Goal: Task Accomplishment & Management: Manage account settings

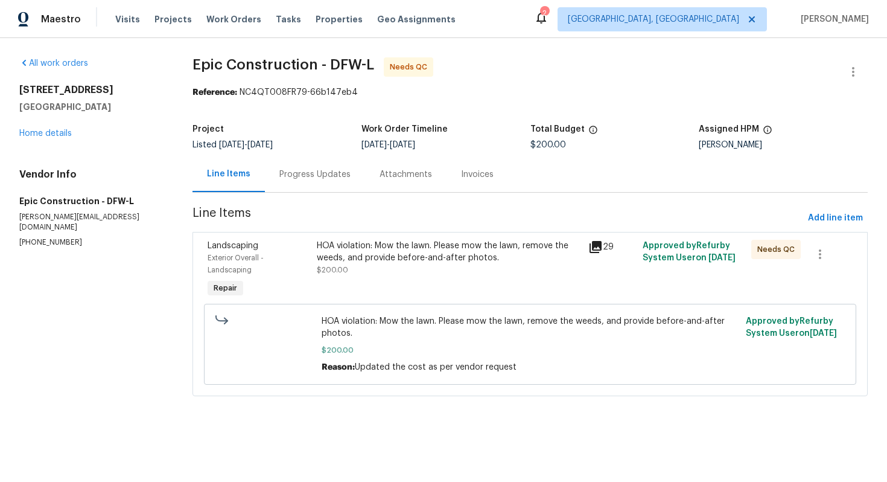
click at [292, 177] on div "Progress Updates" at bounding box center [314, 174] width 71 height 12
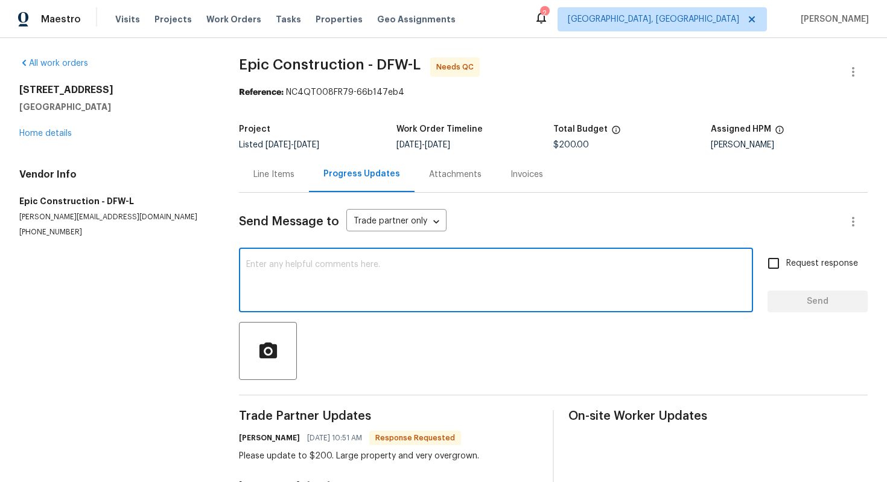
click at [331, 290] on textarea at bounding box center [496, 281] width 500 height 42
type textarea "Thank you, the cost is updated."
click at [801, 298] on span "Send" at bounding box center [817, 301] width 81 height 15
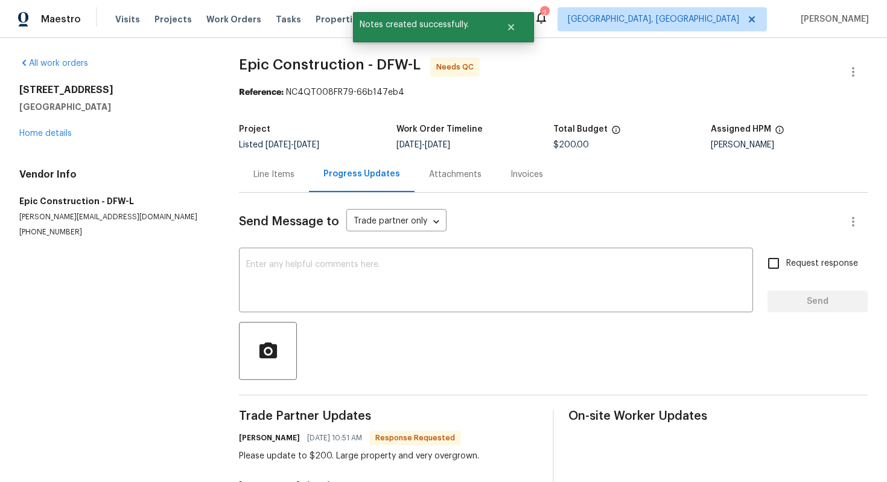
click at [244, 177] on div "Line Items" at bounding box center [274, 174] width 70 height 36
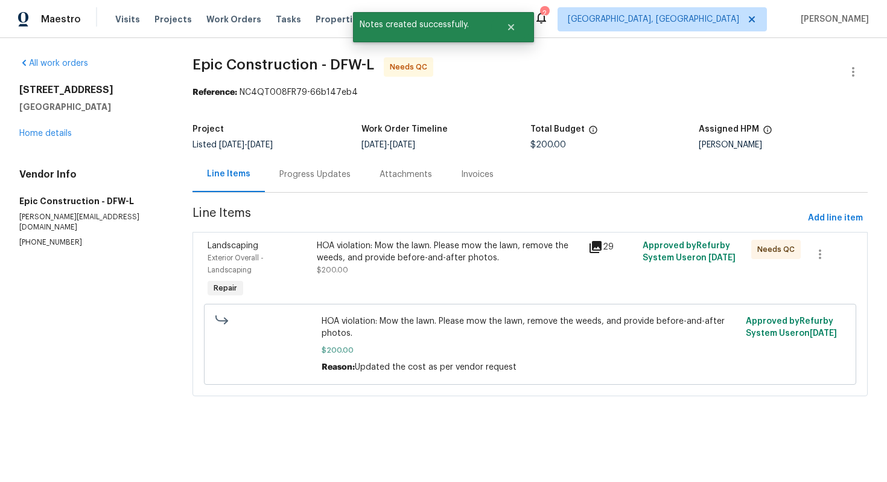
click at [387, 255] on div "HOA violation: Mow the lawn. Please mow the lawn, remove the weeds, and provide…" at bounding box center [449, 252] width 264 height 24
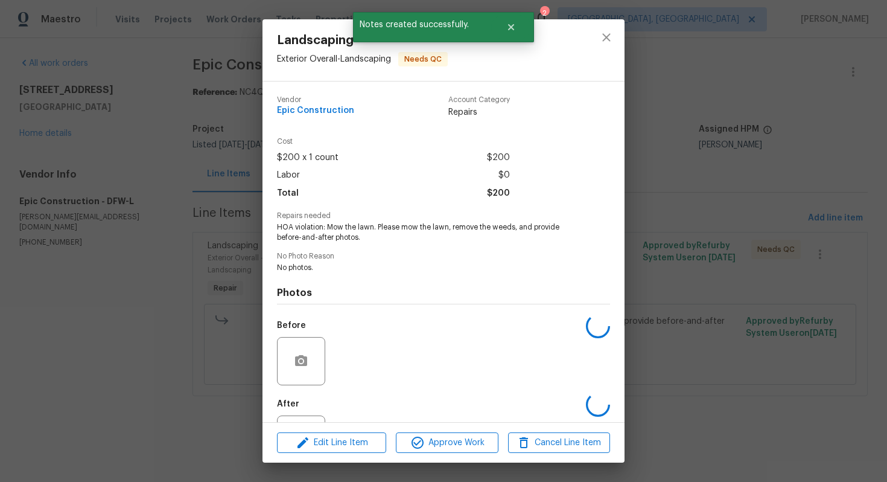
scroll to position [54, 0]
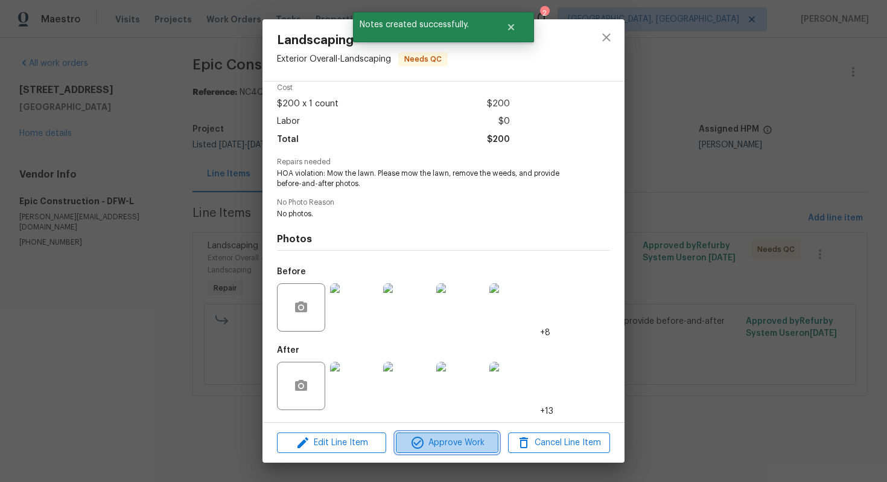
click at [445, 442] on span "Approve Work" at bounding box center [446, 442] width 95 height 15
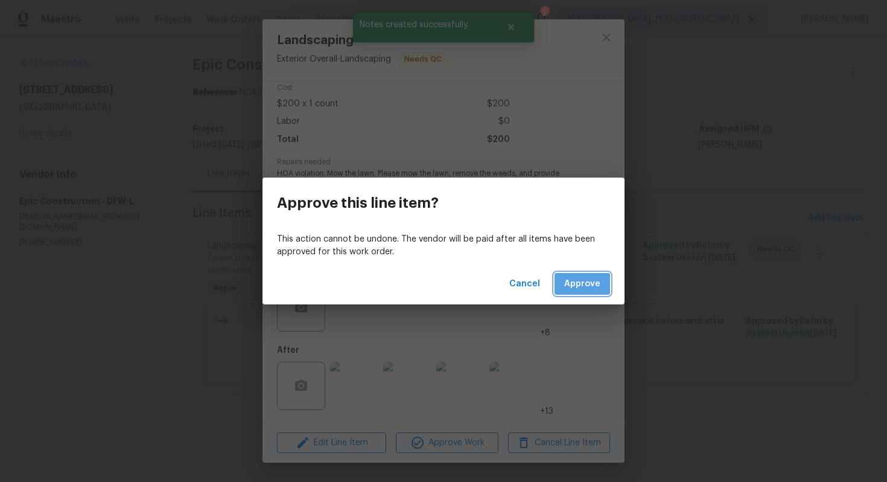
click at [576, 286] on span "Approve" at bounding box center [582, 283] width 36 height 15
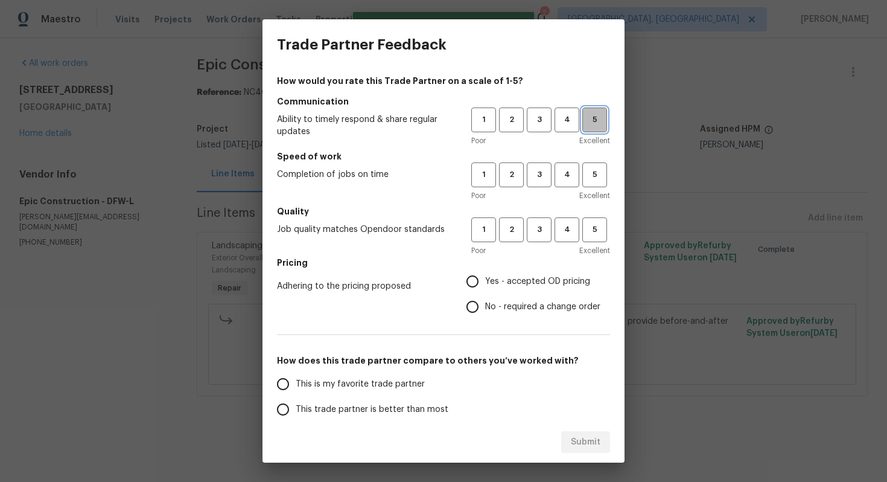
click at [603, 117] on span "5" at bounding box center [595, 120] width 22 height 14
click at [603, 180] on span "5" at bounding box center [595, 175] width 22 height 14
click at [568, 172] on span "4" at bounding box center [567, 175] width 22 height 14
click at [570, 234] on span "4" at bounding box center [567, 230] width 22 height 14
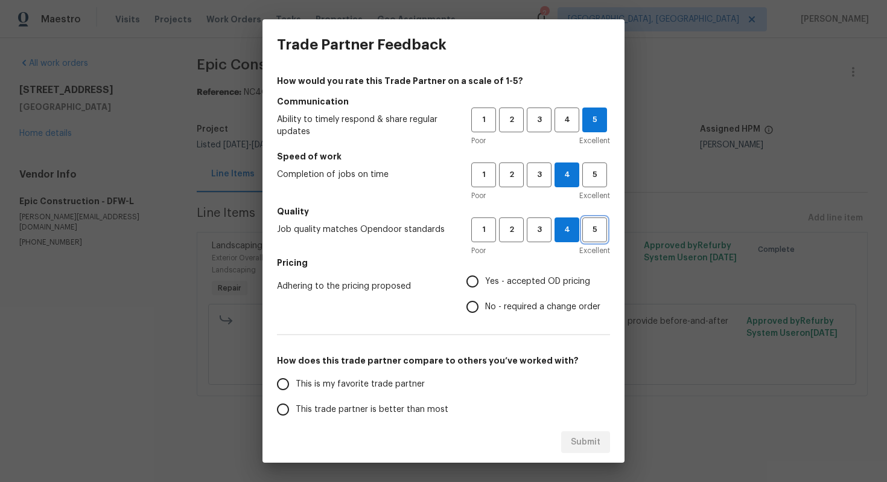
click at [590, 229] on span "5" at bounding box center [595, 230] width 22 height 14
click at [510, 303] on span "No - required a change order" at bounding box center [542, 307] width 115 height 13
click at [485, 303] on input "No - required a change order" at bounding box center [472, 306] width 25 height 25
radio input "true"
click at [386, 387] on span "This is my favorite trade partner" at bounding box center [360, 384] width 129 height 13
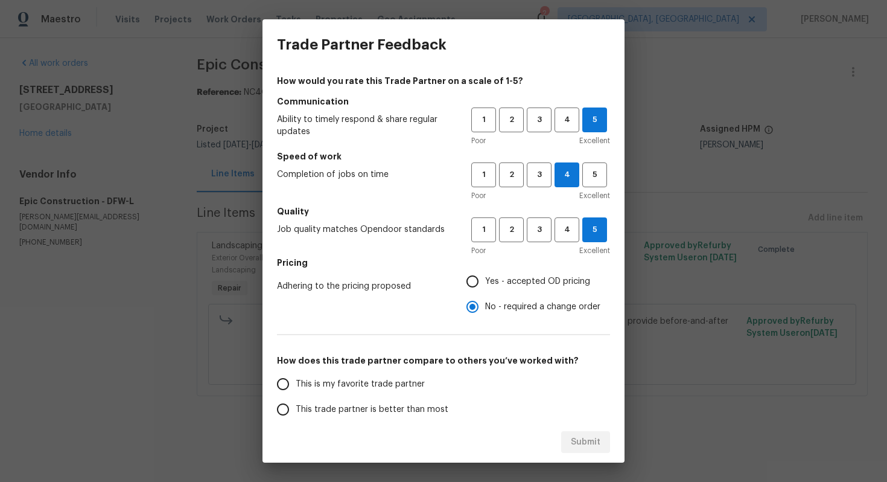
click at [296, 387] on input "This is my favorite trade partner" at bounding box center [282, 383] width 25 height 25
click at [570, 433] on button "Submit" at bounding box center [585, 442] width 49 height 22
radio input "true"
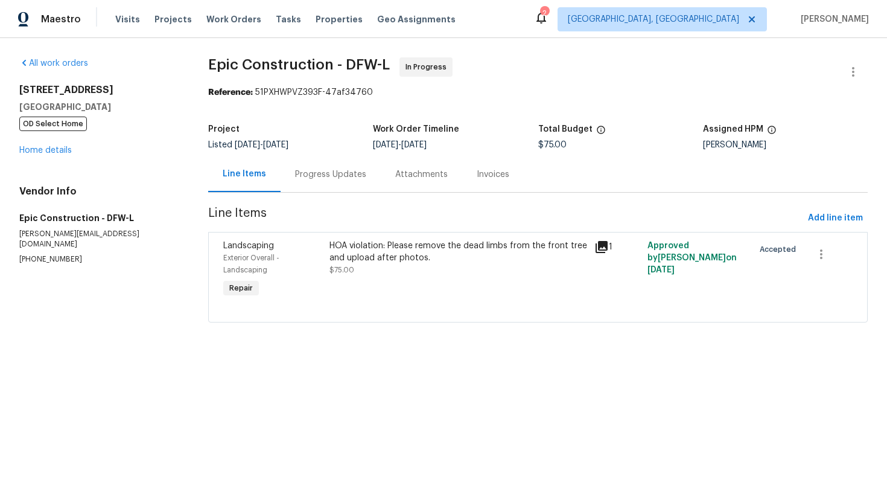
click at [331, 176] on div "Progress Updates" at bounding box center [330, 174] width 71 height 12
